Goal: Information Seeking & Learning: Learn about a topic

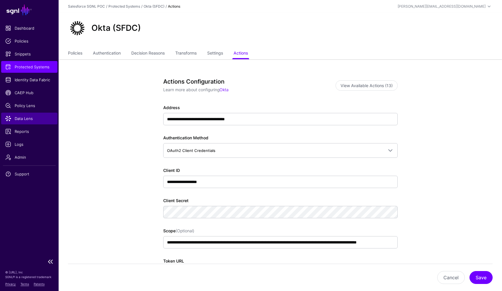
click at [27, 118] on span "Data Lens" at bounding box center [29, 119] width 48 height 6
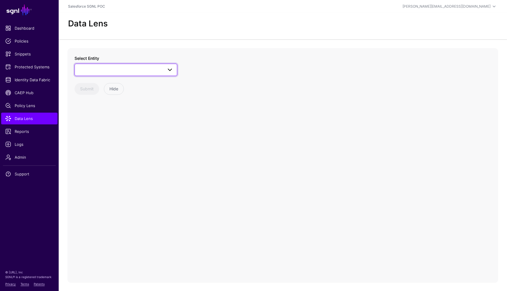
click at [94, 70] on span at bounding box center [125, 69] width 95 height 7
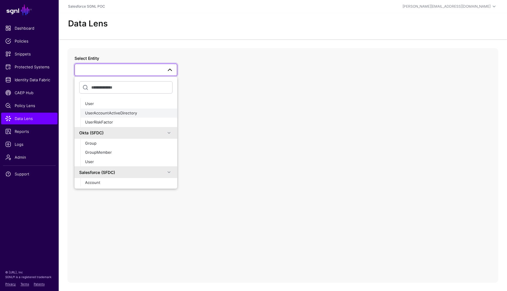
scroll to position [148, 0]
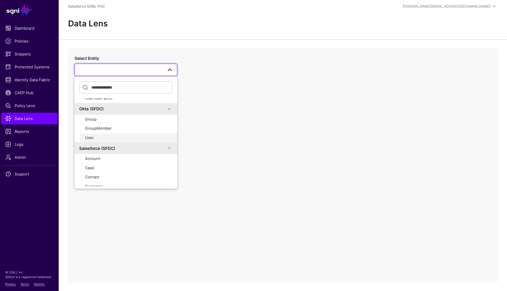
click at [103, 139] on div "User" at bounding box center [128, 138] width 87 height 6
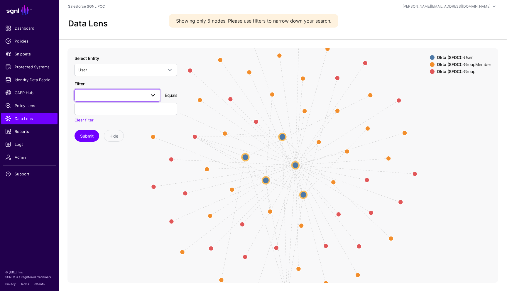
click at [125, 94] on span at bounding box center [117, 95] width 78 height 7
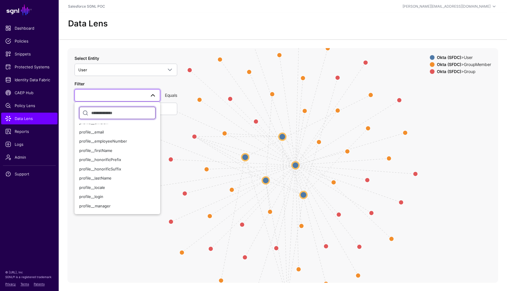
scroll to position [103, 0]
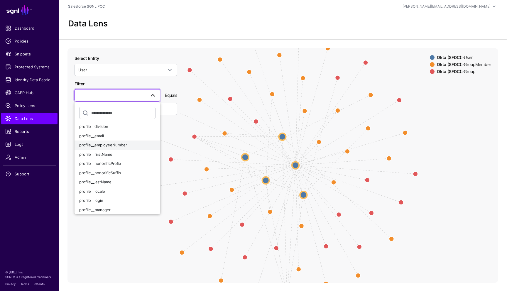
click at [114, 147] on span "profile__employeeNumber" at bounding box center [103, 145] width 48 height 5
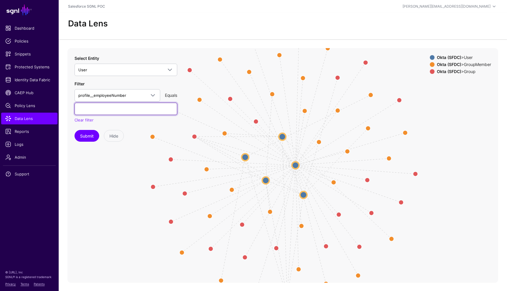
click at [105, 110] on input "text" at bounding box center [125, 109] width 103 height 12
type input "******"
click at [74, 130] on button "Submit" at bounding box center [86, 136] width 25 height 12
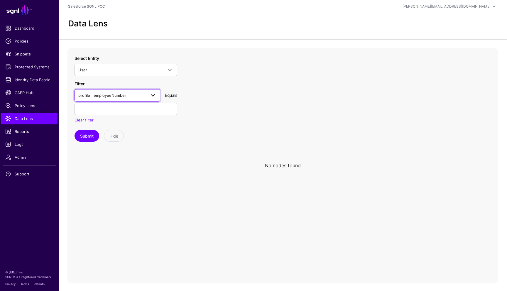
click at [141, 94] on span "profile__employeeNumber" at bounding box center [111, 95] width 67 height 6
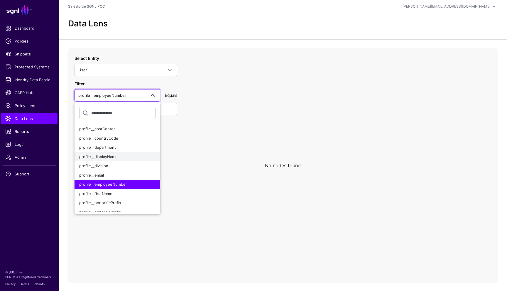
scroll to position [118, 0]
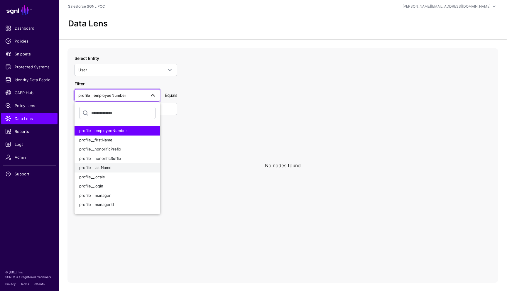
click at [115, 169] on div "profile__lastName" at bounding box center [117, 168] width 76 height 6
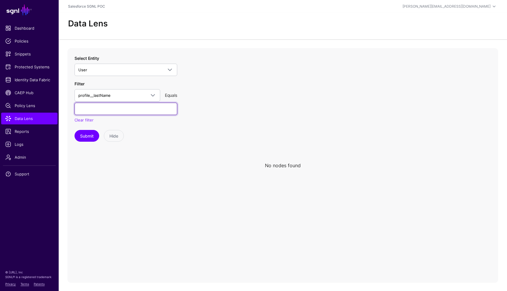
click at [110, 107] on input "text" at bounding box center [125, 109] width 103 height 12
type input "********"
click at [74, 130] on button "Submit" at bounding box center [86, 136] width 25 height 12
click at [89, 137] on button "Submit" at bounding box center [86, 136] width 25 height 12
click at [82, 119] on link "Clear filter" at bounding box center [83, 120] width 19 height 5
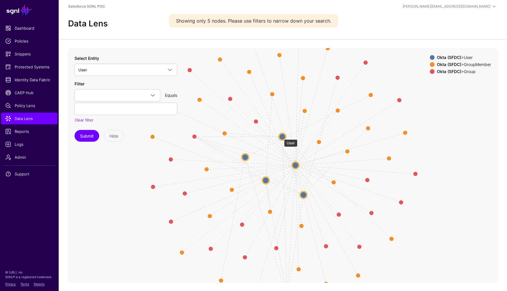
click at [281, 136] on circle at bounding box center [282, 136] width 7 height 7
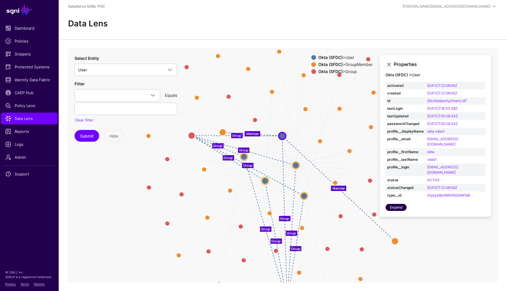
click at [400, 208] on link "Expand" at bounding box center [395, 207] width 21 height 7
click at [243, 156] on circle at bounding box center [243, 156] width 7 height 7
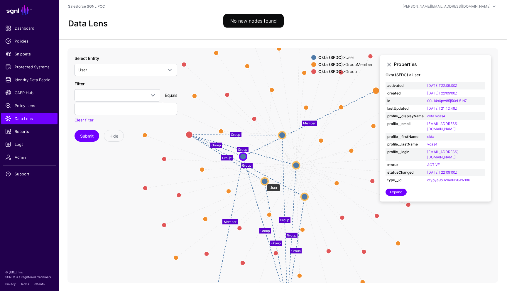
click at [264, 181] on circle at bounding box center [264, 181] width 7 height 7
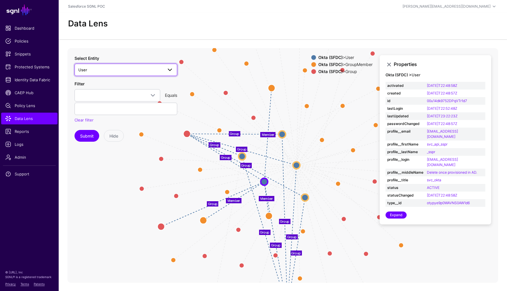
click at [105, 70] on span "User" at bounding box center [120, 70] width 84 height 6
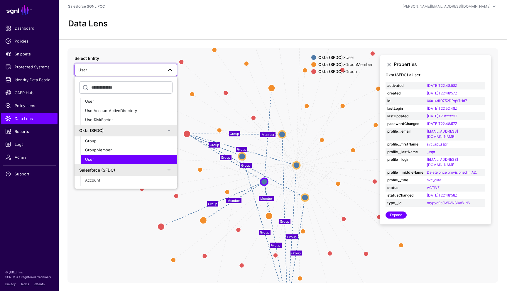
scroll to position [119, 0]
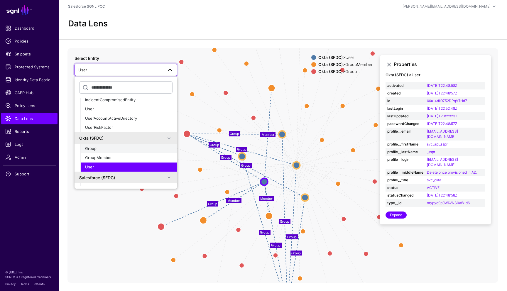
click at [111, 149] on div "Group" at bounding box center [128, 149] width 87 height 6
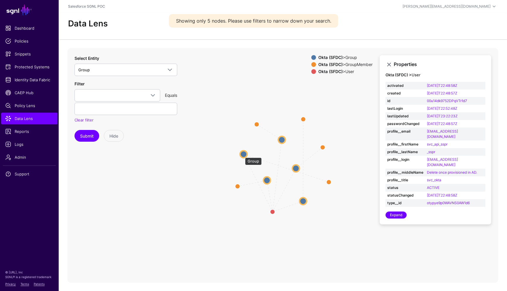
click at [242, 155] on circle at bounding box center [243, 153] width 7 height 7
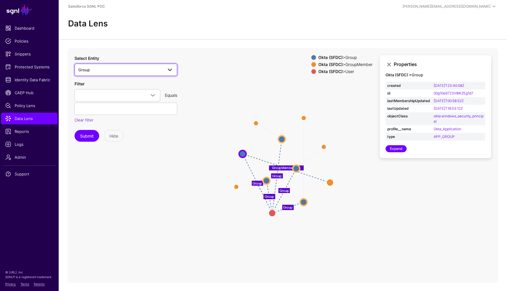
click at [105, 69] on span "Group" at bounding box center [120, 70] width 84 height 6
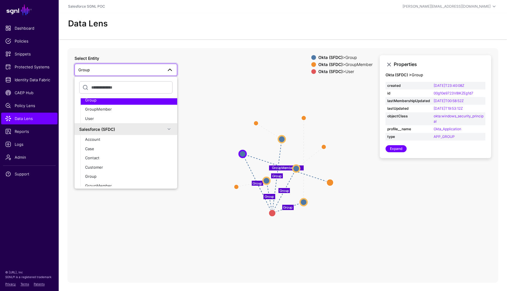
scroll to position [109, 0]
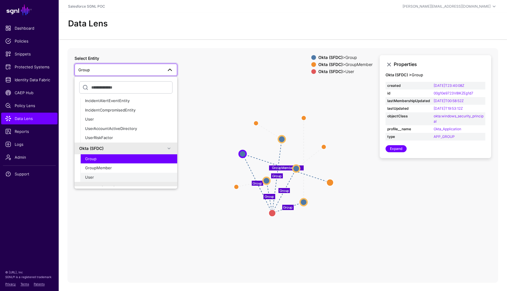
click at [95, 177] on div "User" at bounding box center [128, 177] width 87 height 6
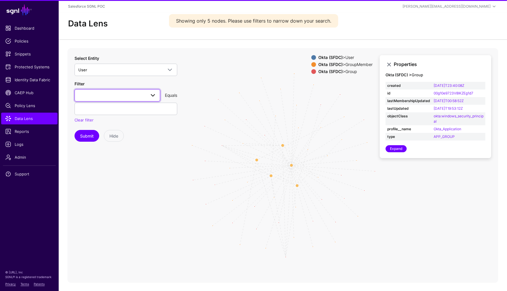
click at [94, 95] on span at bounding box center [117, 95] width 78 height 7
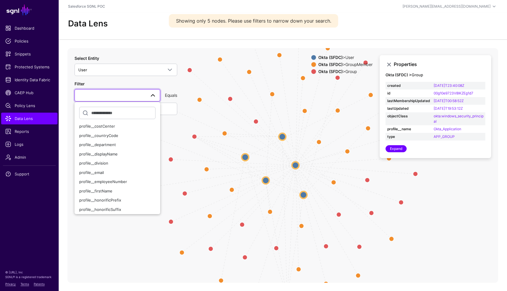
scroll to position [74, 0]
click at [109, 166] on div "profile__email" at bounding box center [117, 165] width 76 height 6
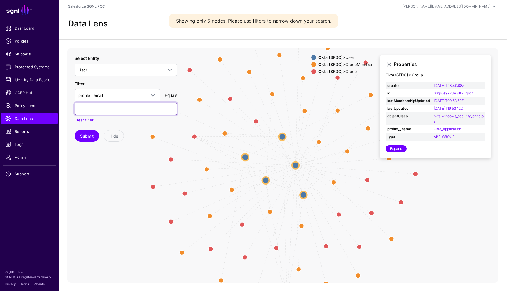
click at [101, 106] on input "text" at bounding box center [125, 109] width 103 height 12
paste input "**********"
type input "**********"
click at [92, 134] on button "Submit" at bounding box center [86, 136] width 25 height 12
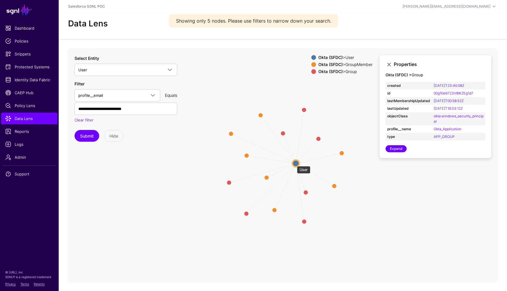
click at [294, 163] on circle at bounding box center [295, 163] width 7 height 7
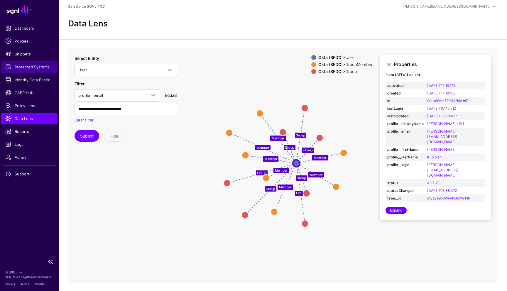
click at [28, 67] on span "Protected Systems" at bounding box center [29, 67] width 48 height 6
click at [29, 79] on span "Identity Data Fabric" at bounding box center [29, 80] width 48 height 6
click at [143, 95] on span "profile__email" at bounding box center [111, 95] width 67 height 6
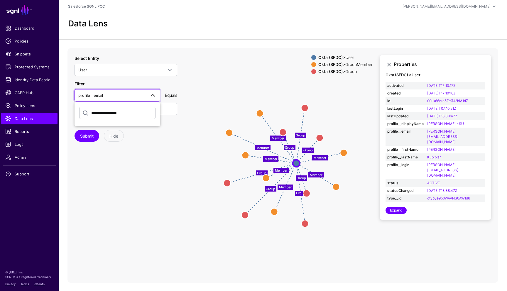
type input "**********"
click at [74, 130] on button "Submit" at bounding box center [86, 136] width 25 height 12
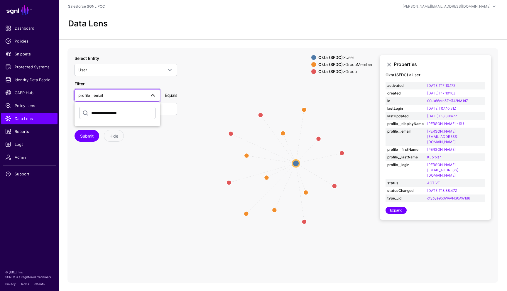
click at [113, 113] on input "**********" at bounding box center [117, 113] width 76 height 12
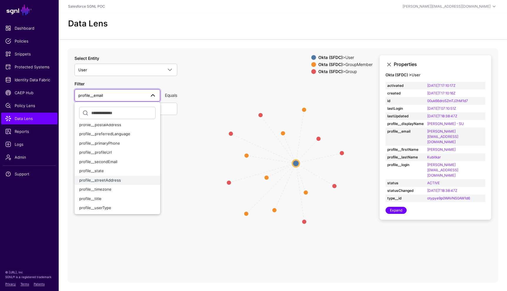
scroll to position [291, 0]
click at [140, 81] on div "**********" at bounding box center [125, 102] width 103 height 43
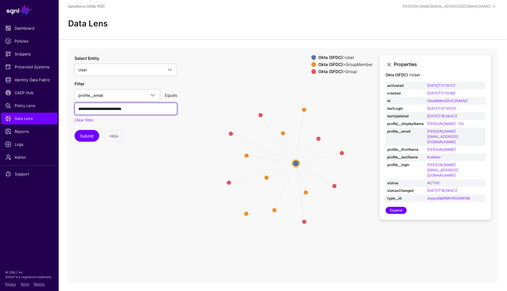
click at [145, 108] on input "**********" at bounding box center [125, 109] width 103 height 12
click at [142, 95] on span "profile__email" at bounding box center [111, 95] width 67 height 6
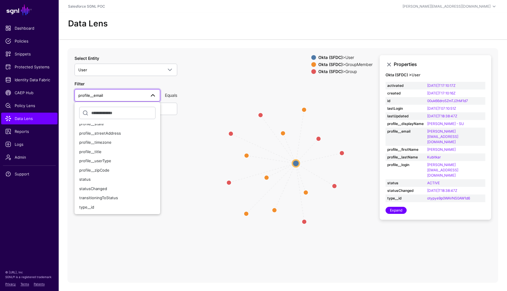
click at [154, 91] on link "profile__email" at bounding box center [117, 95] width 86 height 12
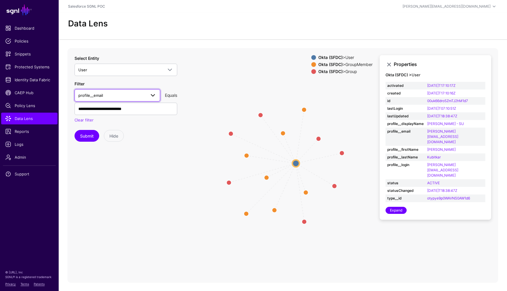
click at [132, 94] on span "profile__email" at bounding box center [111, 95] width 67 height 6
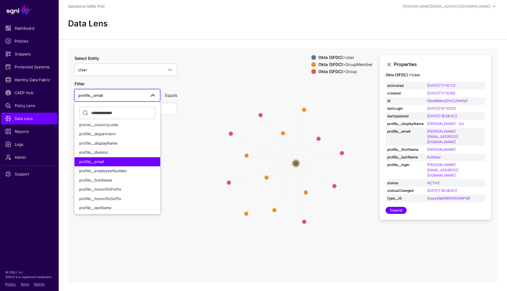
scroll to position [85, 0]
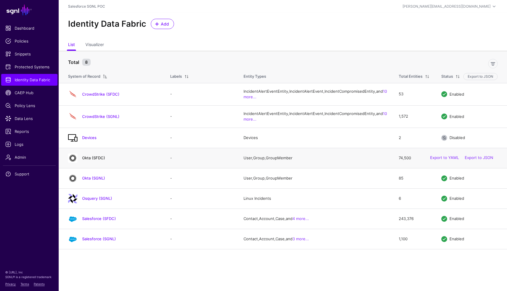
click at [89, 160] on link "Okta (SFDC)" at bounding box center [93, 157] width 23 height 5
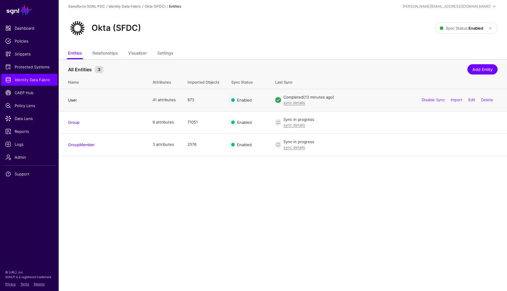
click at [72, 101] on link "User" at bounding box center [72, 100] width 9 height 5
click at [164, 100] on td "41 attributes" at bounding box center [164, 100] width 35 height 22
click at [296, 104] on link "sync details" at bounding box center [294, 102] width 22 height 5
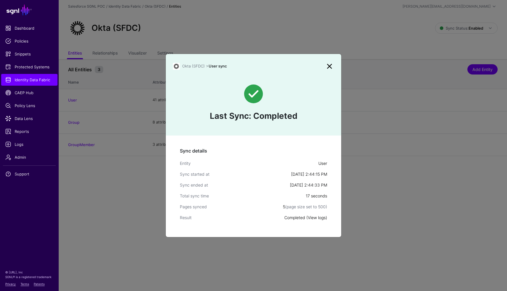
click at [319, 218] on link "View logs" at bounding box center [317, 217] width 18 height 5
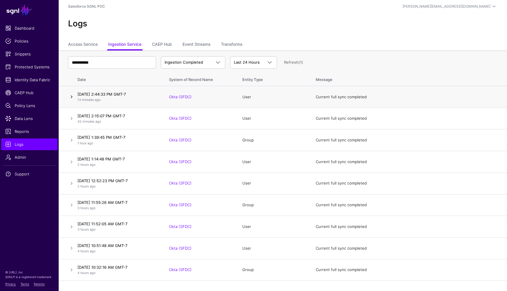
click at [72, 96] on link at bounding box center [71, 96] width 7 height 7
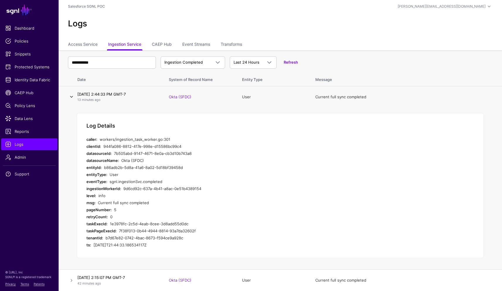
click at [72, 98] on link at bounding box center [71, 96] width 7 height 7
